Goal: Information Seeking & Learning: Learn about a topic

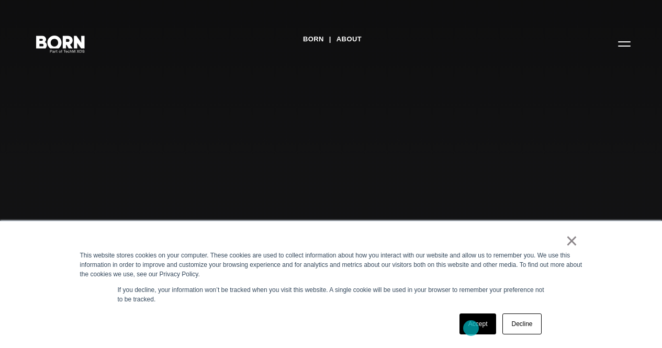
click at [471, 328] on link "Accept" at bounding box center [478, 324] width 37 height 21
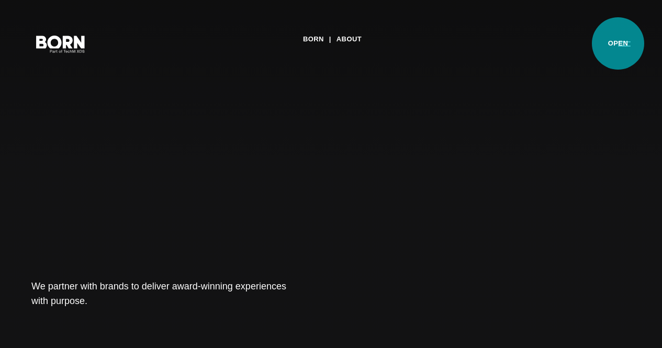
click at [618, 43] on button "Primary Menu" at bounding box center [624, 43] width 25 height 22
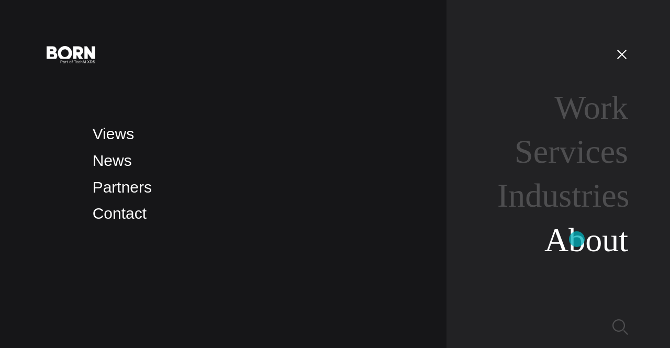
click at [577, 239] on link "About" at bounding box center [586, 239] width 84 height 37
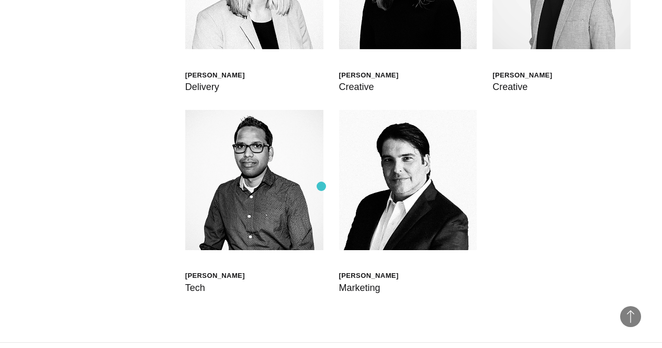
scroll to position [2565, 0]
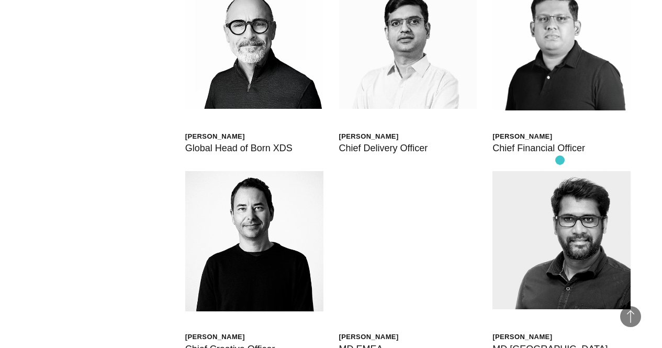
scroll to position [2722, 0]
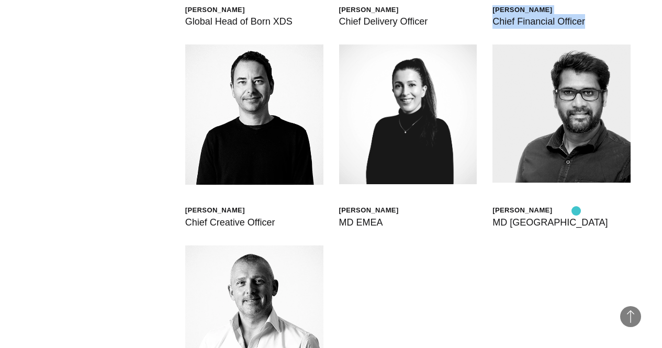
drag, startPoint x: 494, startPoint y: 193, endPoint x: 576, endPoint y: 210, distance: 84.1
click at [576, 29] on div "[PERSON_NAME] Chief Financial Officer" at bounding box center [539, 17] width 93 height 24
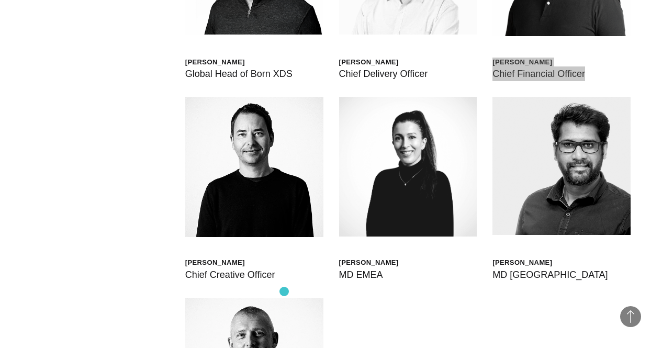
scroll to position [2617, 0]
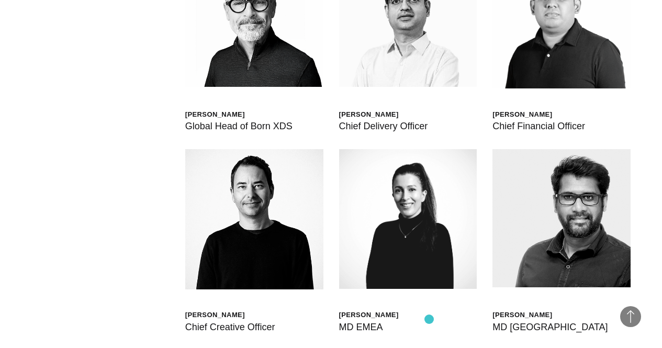
drag, startPoint x: 340, startPoint y: 303, endPoint x: 430, endPoint y: 315, distance: 90.4
click at [430, 315] on div "[PERSON_NAME] Global Head of Born XDS [PERSON_NAME] Chief Delivery Officer [PER…" at bounding box center [330, 249] width 599 height 665
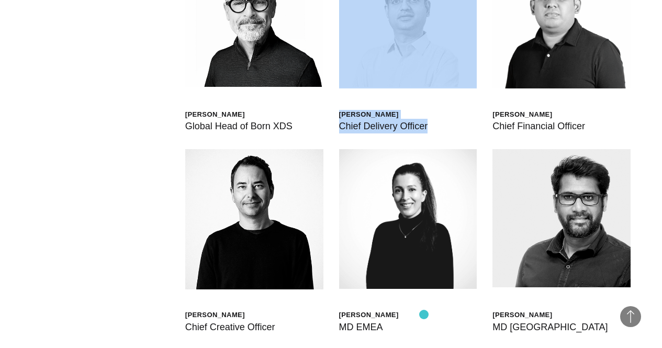
drag, startPoint x: 430, startPoint y: 315, endPoint x: 424, endPoint y: 315, distance: 5.8
click at [424, 133] on div "[PERSON_NAME] Chief Delivery Officer" at bounding box center [408, 41] width 138 height 185
click at [426, 133] on div "[PERSON_NAME] Chief Delivery Officer" at bounding box center [408, 41] width 138 height 185
click at [424, 133] on div "[PERSON_NAME] Chief Delivery Officer" at bounding box center [408, 41] width 138 height 185
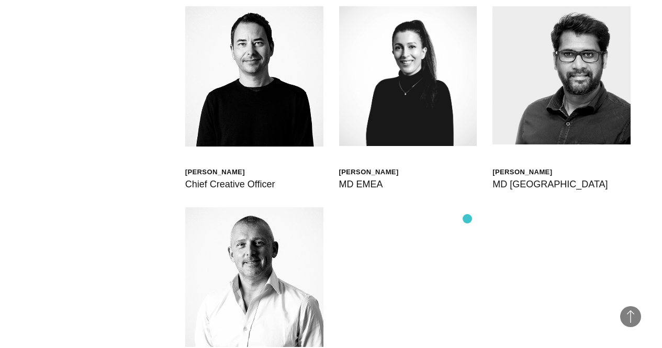
scroll to position [2722, 0]
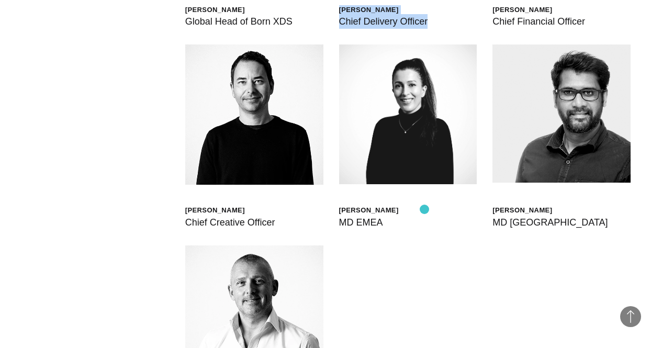
drag, startPoint x: 340, startPoint y: 195, endPoint x: 424, endPoint y: 209, distance: 86.0
click at [424, 209] on div "[PERSON_NAME] Global Head of Born XDS [PERSON_NAME] Chief Delivery Officer [PER…" at bounding box center [330, 145] width 599 height 665
copy div "[PERSON_NAME] Chief Delivery Officer"
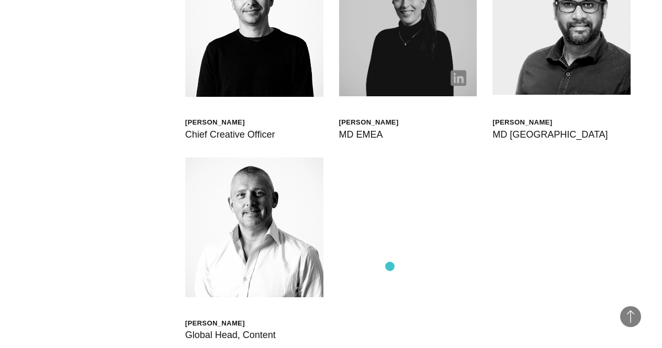
scroll to position [2879, 0]
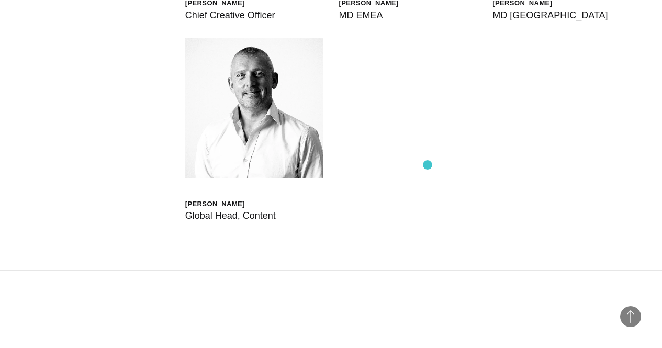
scroll to position [2931, 0]
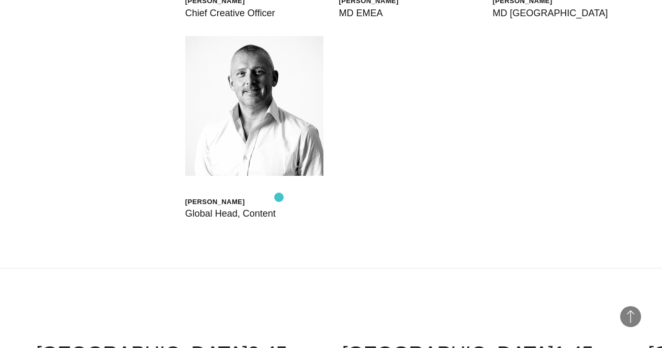
drag, startPoint x: 285, startPoint y: 196, endPoint x: 279, endPoint y: 197, distance: 6.5
drag, startPoint x: 178, startPoint y: 158, endPoint x: 282, endPoint y: 196, distance: 110.0
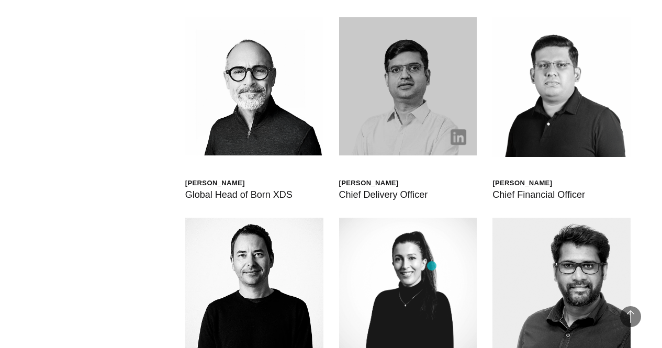
scroll to position [2512, 0]
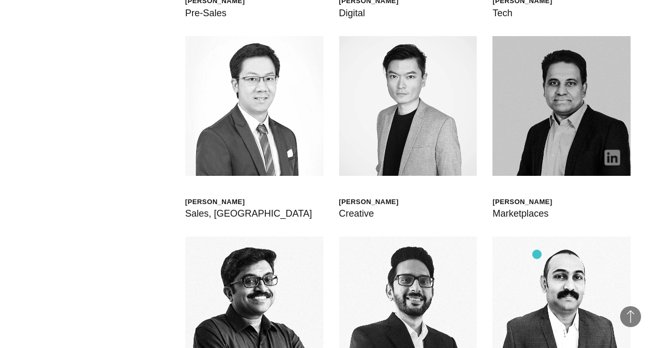
scroll to position [2617, 0]
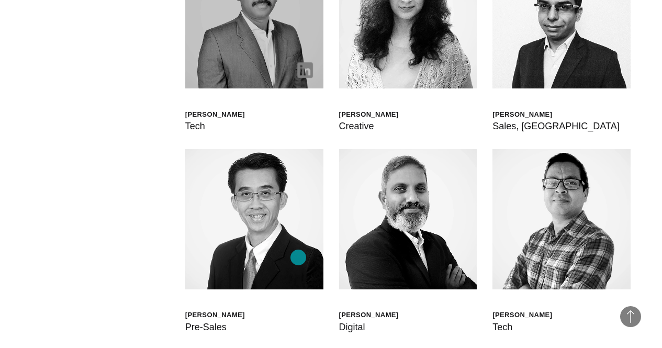
click at [298, 78] on img at bounding box center [305, 70] width 16 height 16
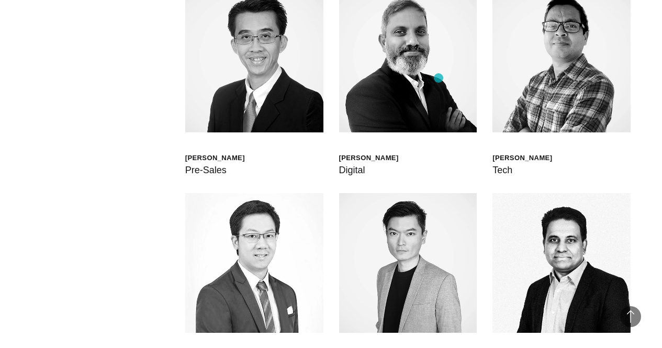
scroll to position [2722, 0]
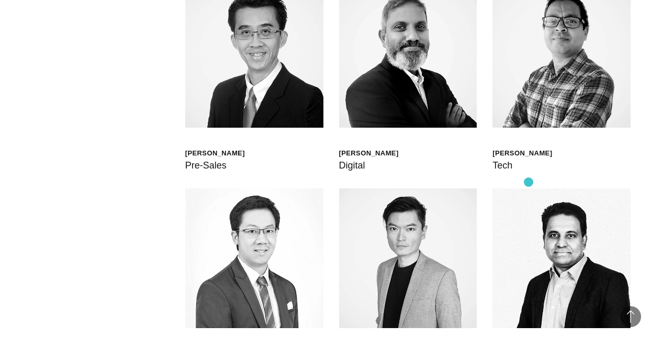
scroll to position [2826, 0]
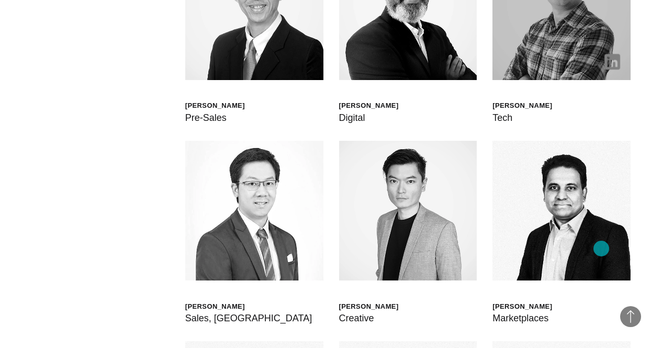
click at [605, 70] on img at bounding box center [613, 62] width 16 height 16
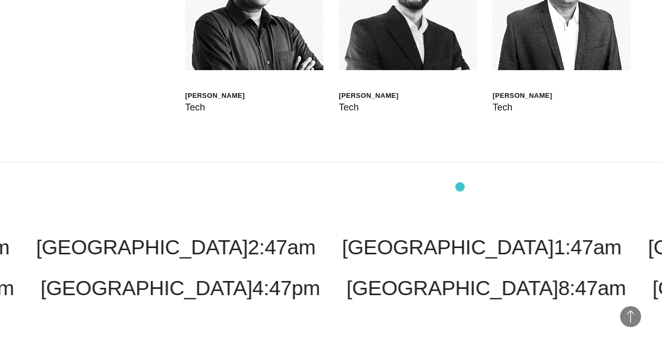
scroll to position [3245, 0]
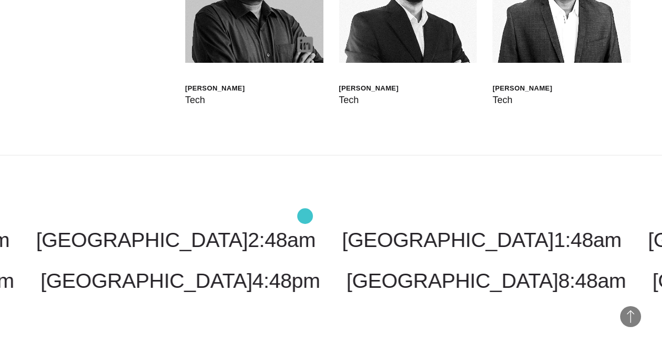
click at [305, 52] on img at bounding box center [305, 45] width 16 height 16
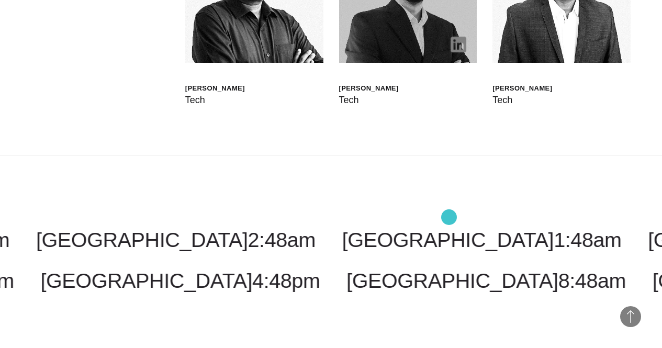
click at [451, 52] on img at bounding box center [459, 45] width 16 height 16
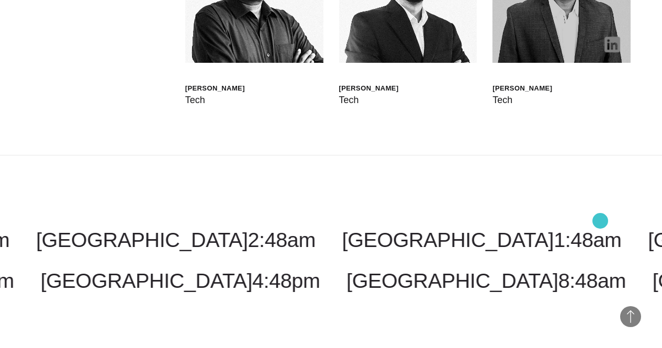
click at [605, 52] on img at bounding box center [613, 45] width 16 height 16
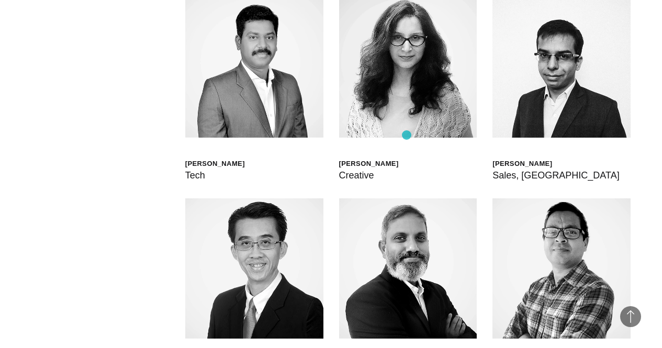
scroll to position [2565, 0]
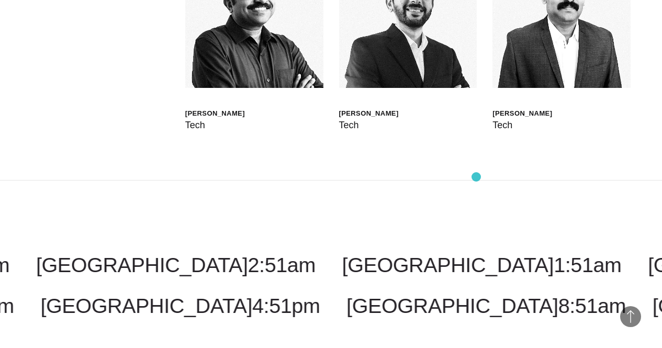
scroll to position [3245, 0]
